Goal: Check status: Check status

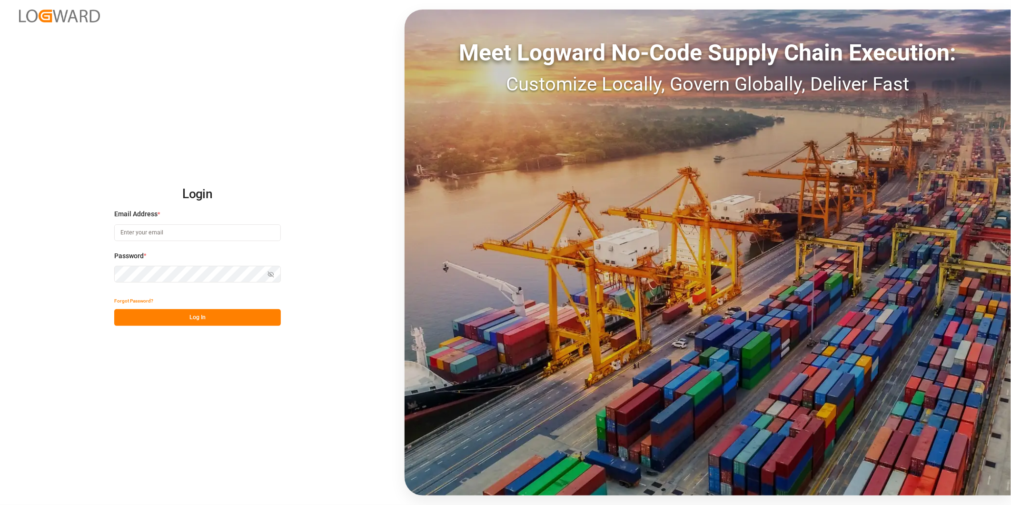
type input "ida.timmen@melitta.de"
click at [236, 317] on button "Log In" at bounding box center [197, 317] width 167 height 17
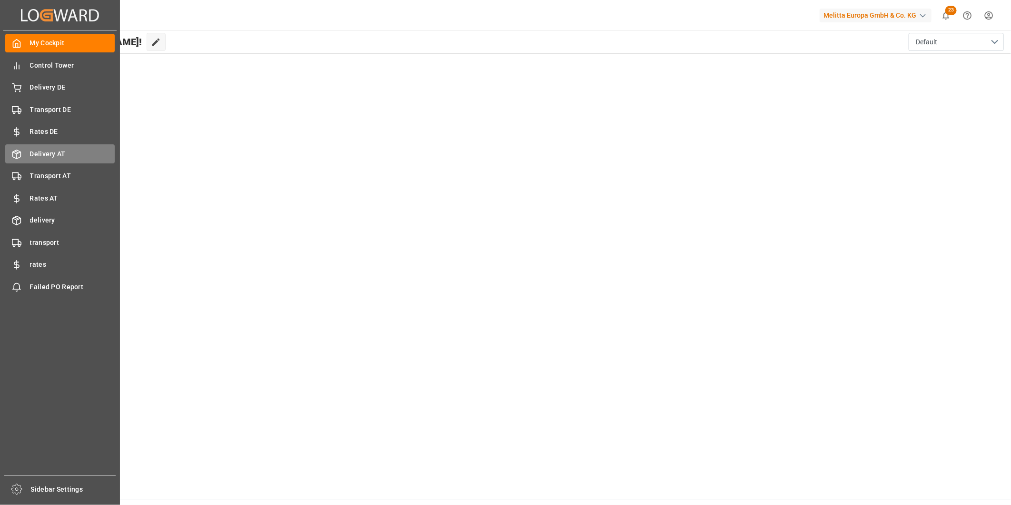
click at [58, 151] on span "Delivery AT" at bounding box center [72, 154] width 85 height 10
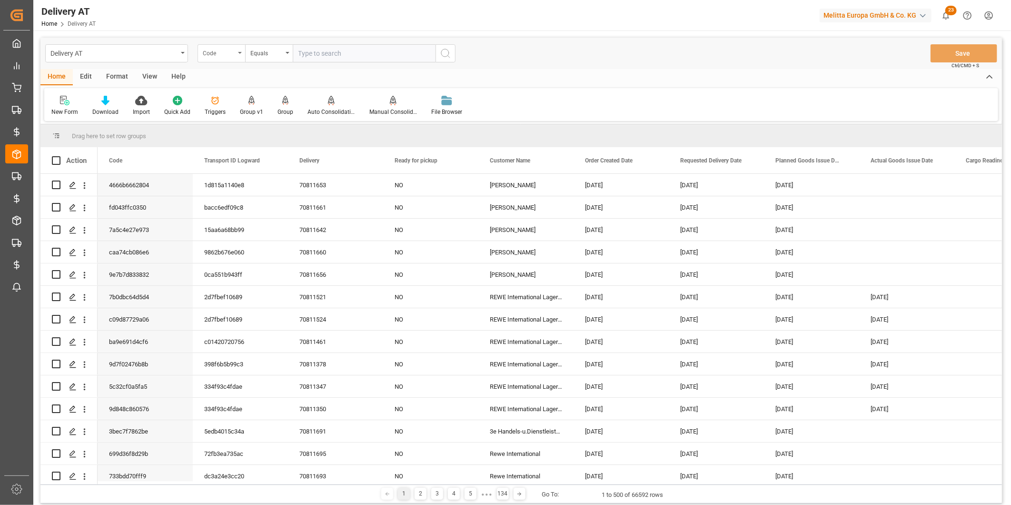
click at [237, 55] on div "Code" at bounding box center [222, 53] width 48 height 18
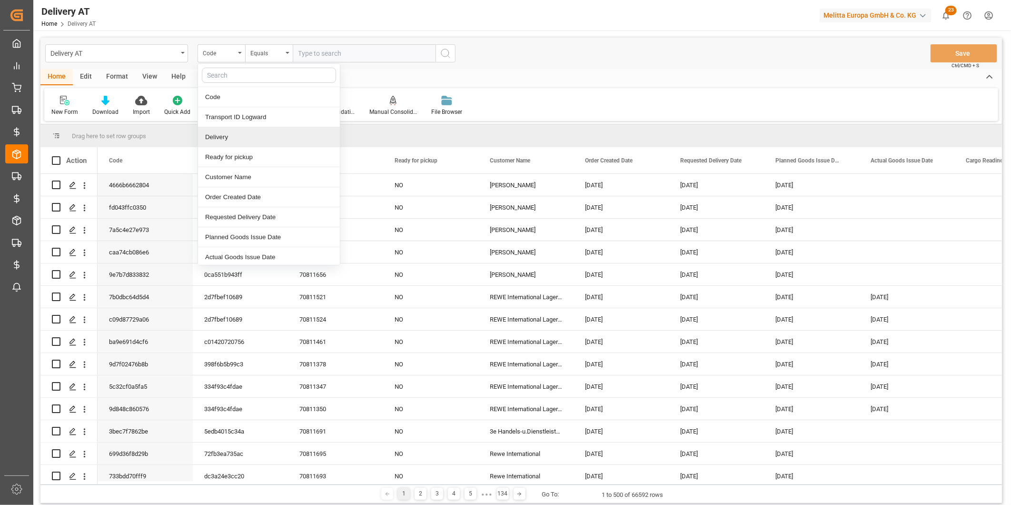
click at [227, 137] on div "Delivery" at bounding box center [269, 137] width 142 height 20
click at [339, 52] on input "text" at bounding box center [364, 53] width 143 height 18
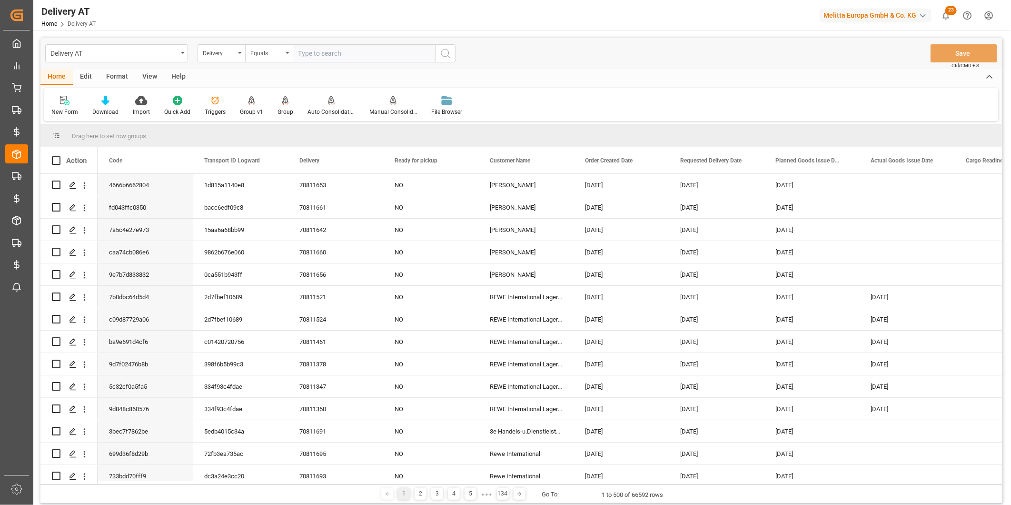
paste input "70811500"
type input "70811500"
click at [450, 59] on button "search button" at bounding box center [446, 53] width 20 height 18
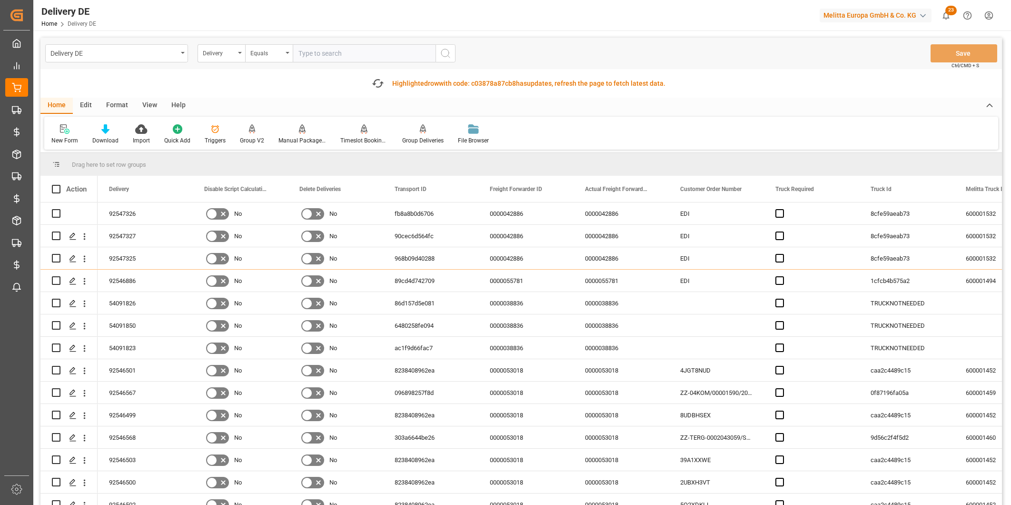
click at [319, 52] on input "text" at bounding box center [364, 53] width 143 height 18
paste input "92547527"
type input "92547527"
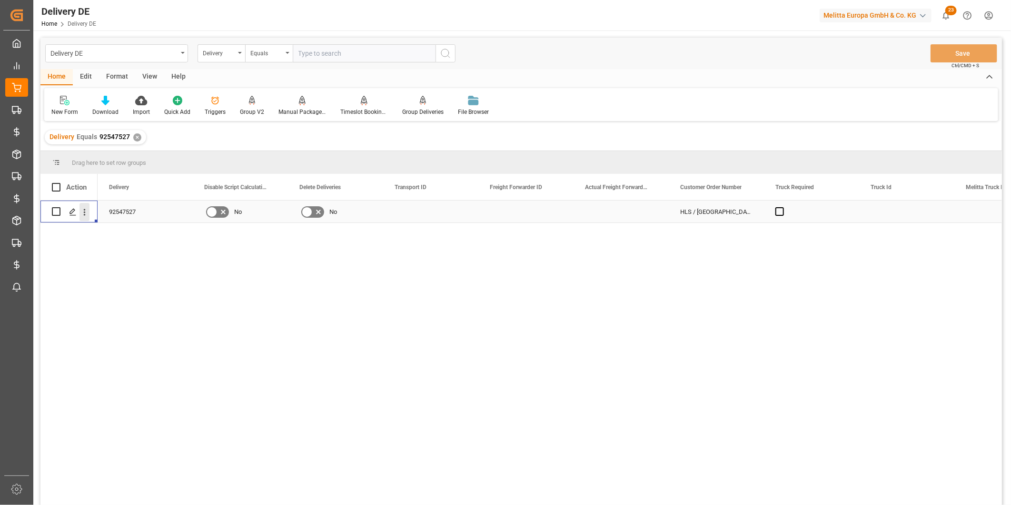
click at [86, 211] on icon "open menu" at bounding box center [84, 212] width 10 height 10
click at [115, 231] on span "Open in new tab" at bounding box center [147, 232] width 87 height 10
click at [277, 50] on div "Equals" at bounding box center [266, 52] width 32 height 11
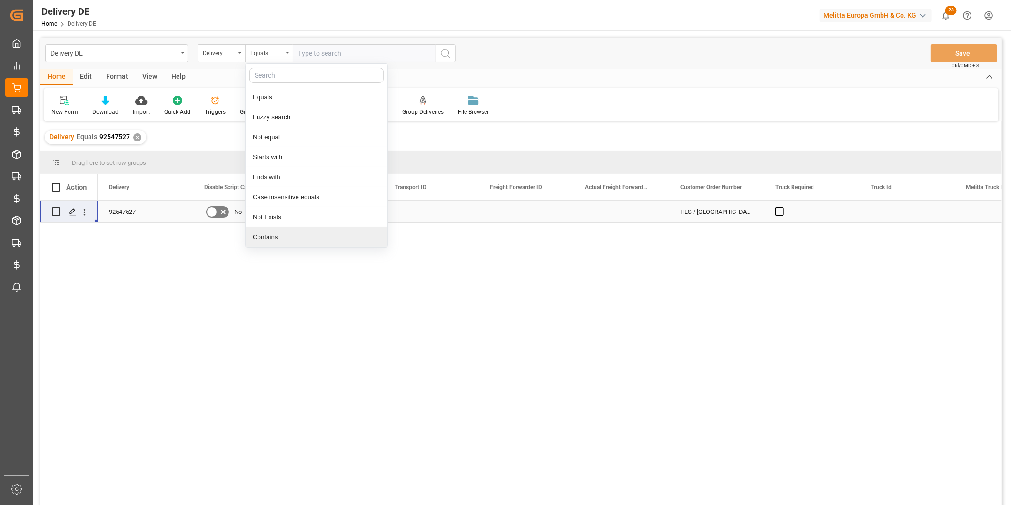
click at [266, 232] on div "Contains" at bounding box center [317, 237] width 142 height 20
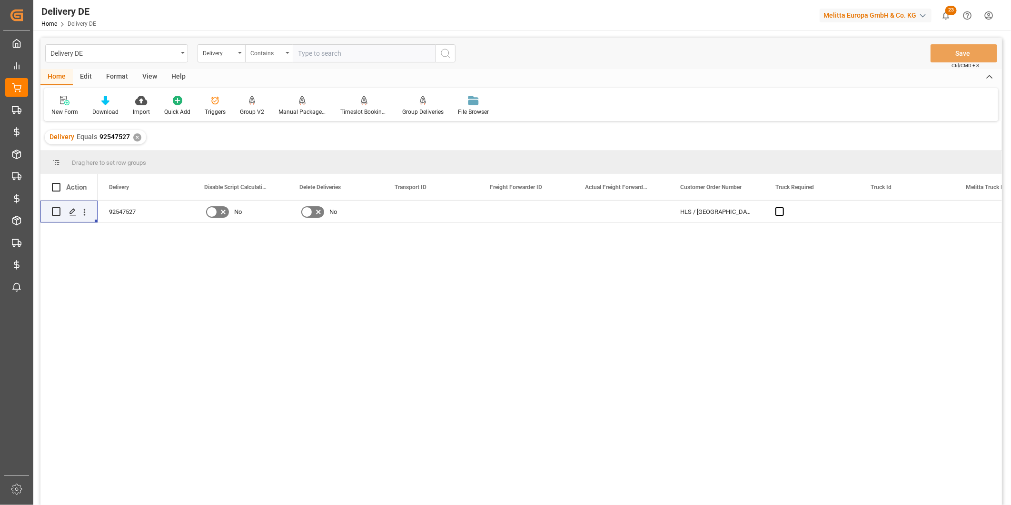
click at [339, 53] on input "text" at bounding box center [364, 53] width 143 height 18
paste input "80002208"
click at [362, 59] on input "80002208," at bounding box center [364, 53] width 143 height 18
paste input "80002207"
click at [377, 58] on input "80002208,80002207" at bounding box center [364, 53] width 143 height 18
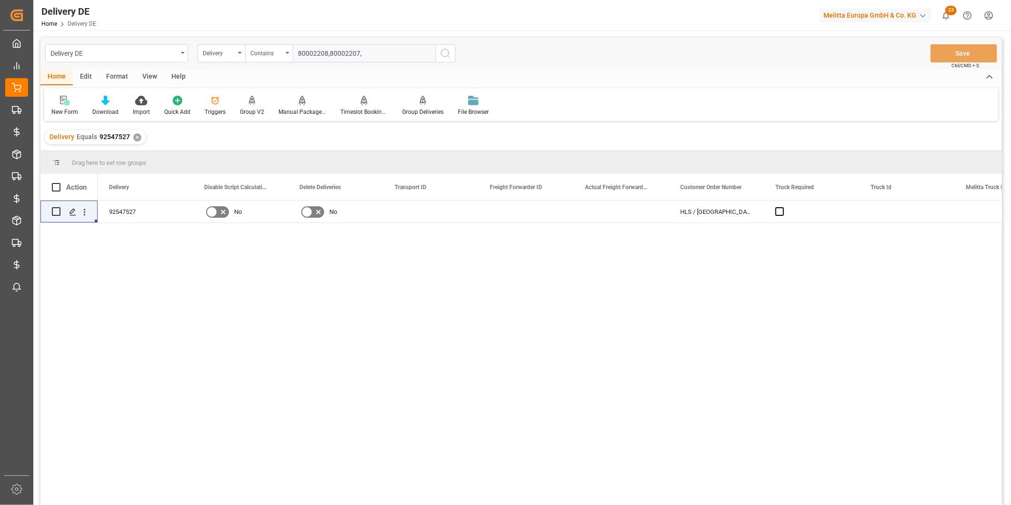
paste input "80002206"
type input "80002208,80002207,80002206"
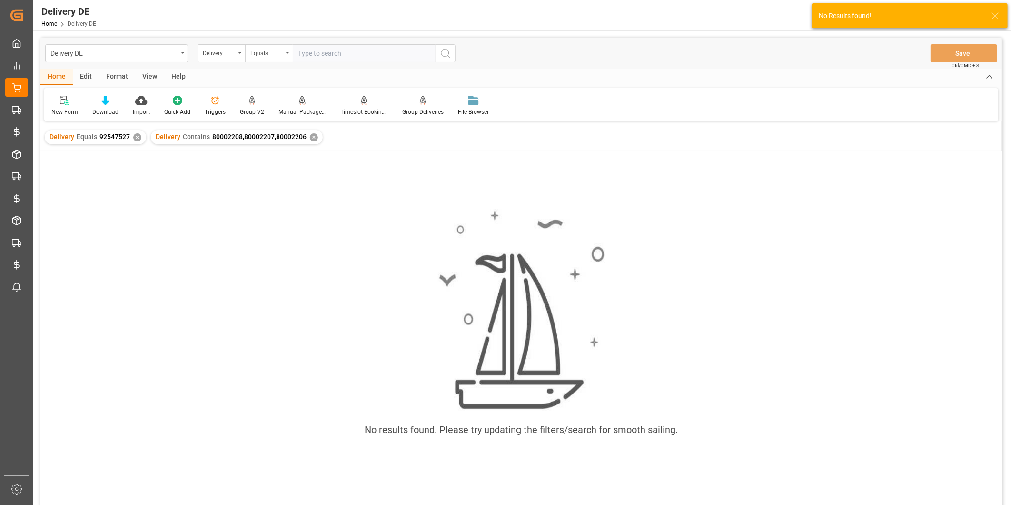
click at [135, 139] on div "✕" at bounding box center [137, 137] width 8 height 8
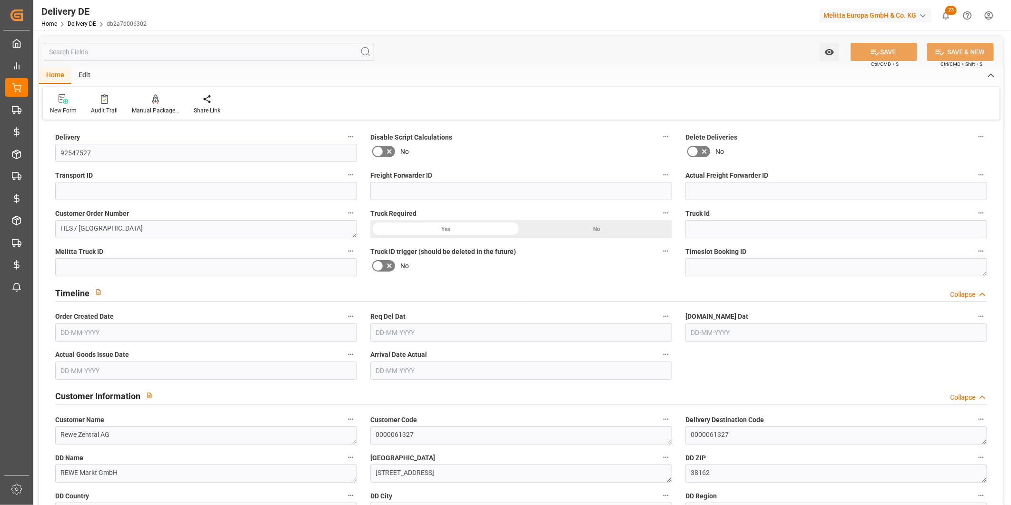
type input "0"
type input "1"
type input "1.33"
type input "0"
type input "29.4"
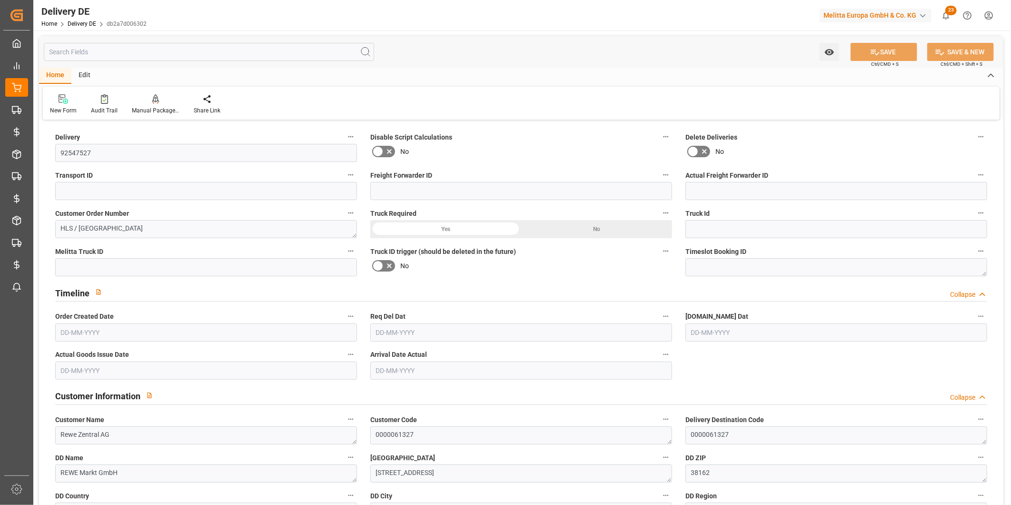
type input "08-08-2025"
type input "21-08-2025"
type input "20-08-2025"
drag, startPoint x: 126, startPoint y: 153, endPoint x: 34, endPoint y: 151, distance: 92.4
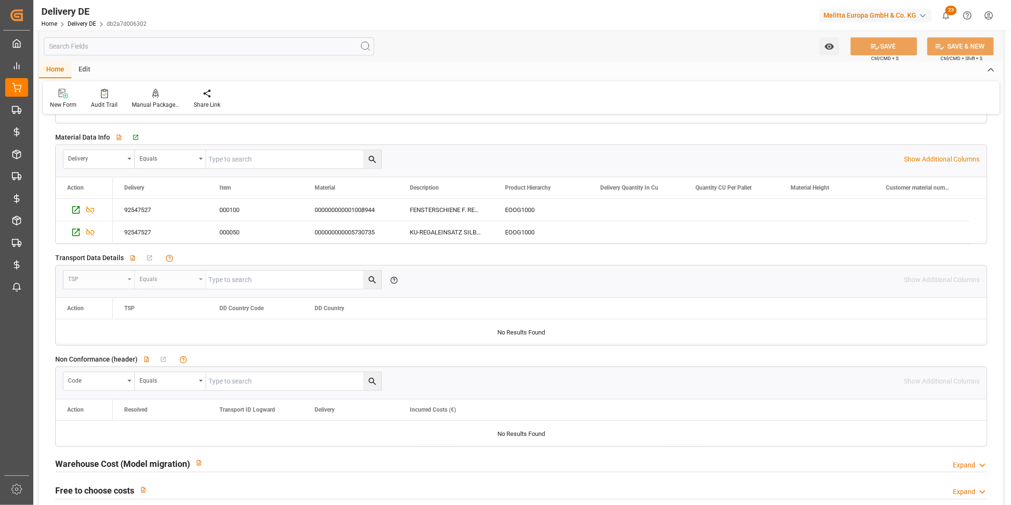
scroll to position [1534, 0]
